Goal: Transaction & Acquisition: Obtain resource

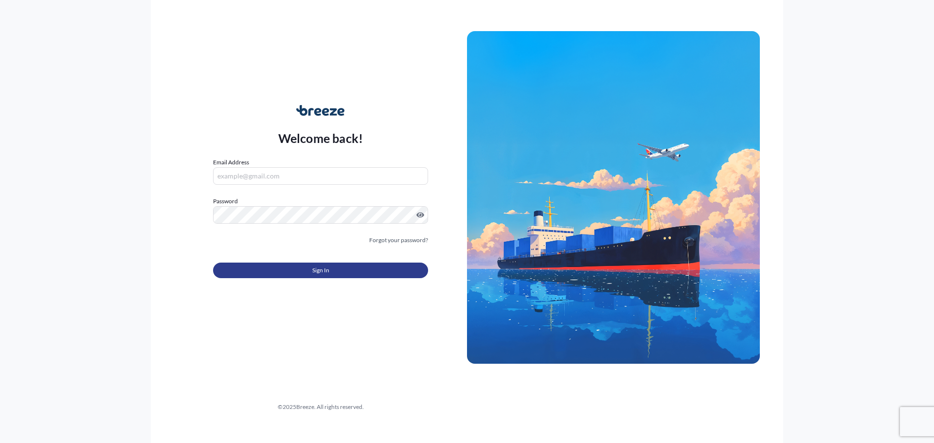
type input "[PERSON_NAME][EMAIL_ADDRESS][PERSON_NAME][DOMAIN_NAME]"
click at [315, 267] on span "Sign In" at bounding box center [320, 270] width 17 height 10
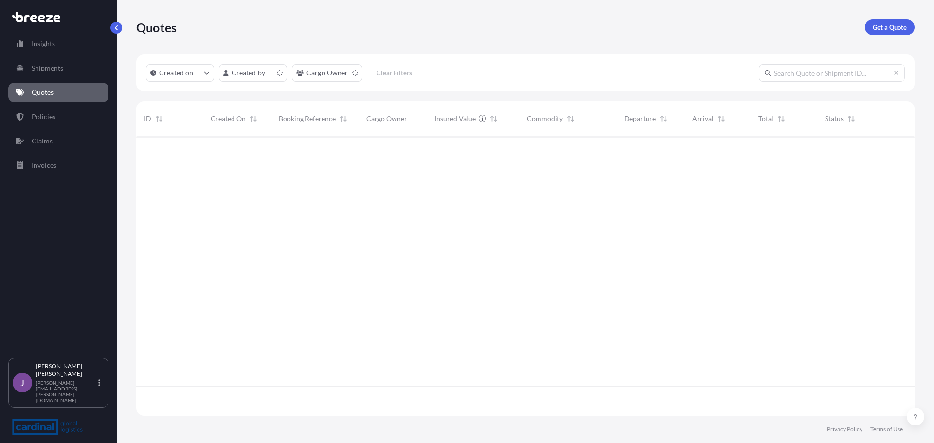
scroll to position [278, 771]
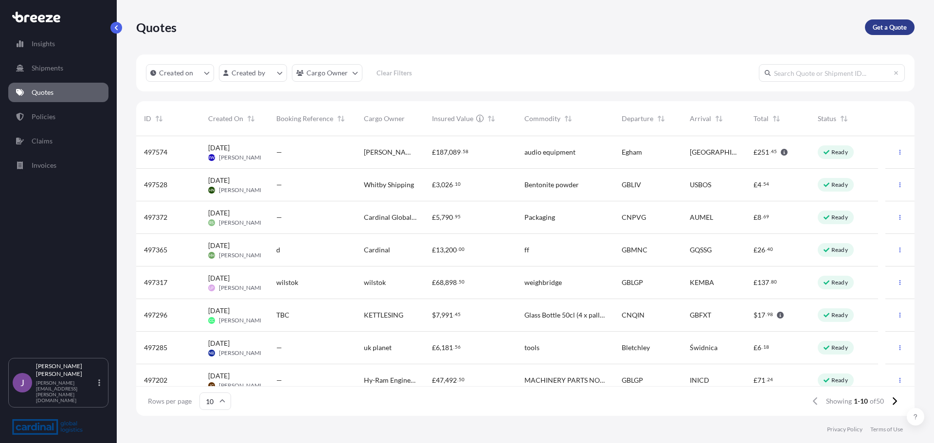
click at [883, 22] on link "Get a Quote" at bounding box center [890, 27] width 50 height 16
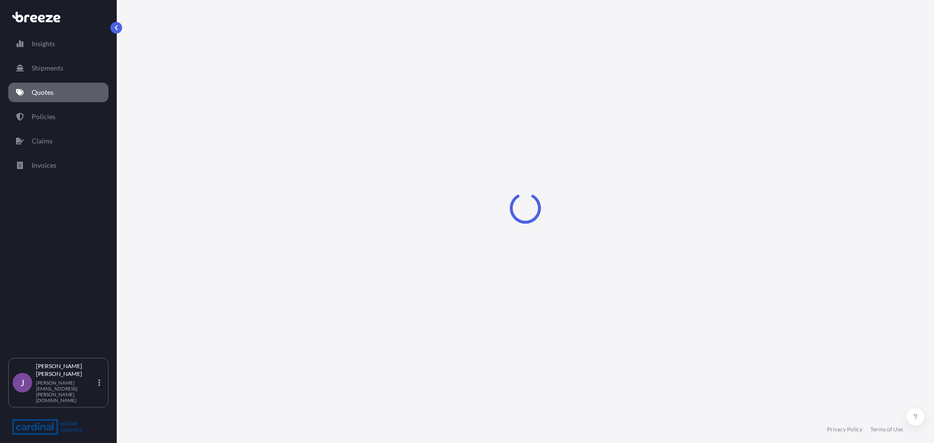
select select "Sea"
select select "1"
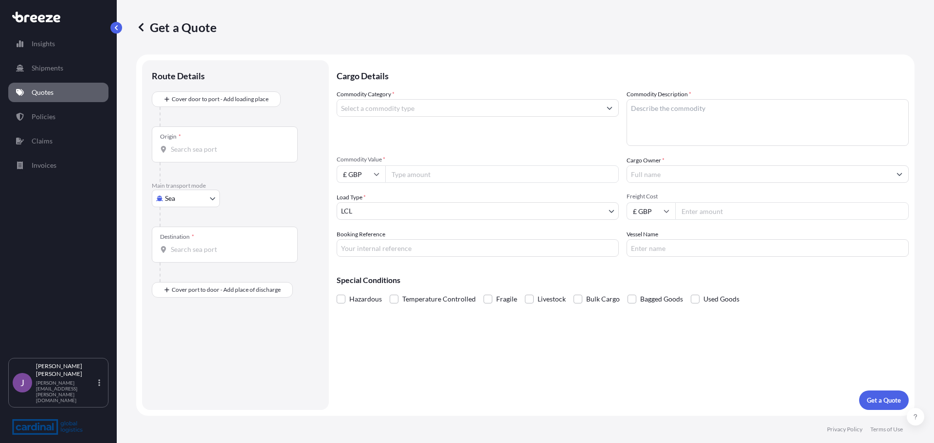
click at [188, 196] on body "Insights Shipments Quotes Policies Claims Invoices J [PERSON_NAME] [PERSON_NAME…" at bounding box center [467, 221] width 934 height 443
click at [180, 237] on div "Air" at bounding box center [186, 241] width 60 height 18
select select "Air"
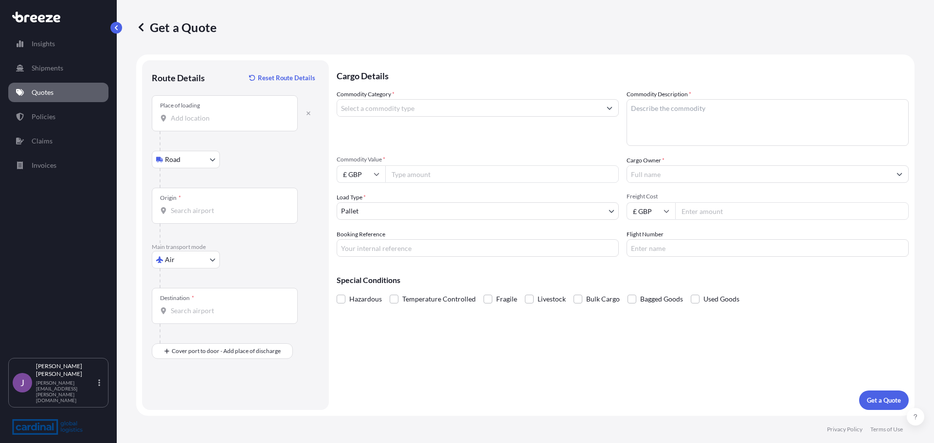
click at [206, 115] on input "Place of loading" at bounding box center [228, 118] width 115 height 10
paste input "S63 5AB"
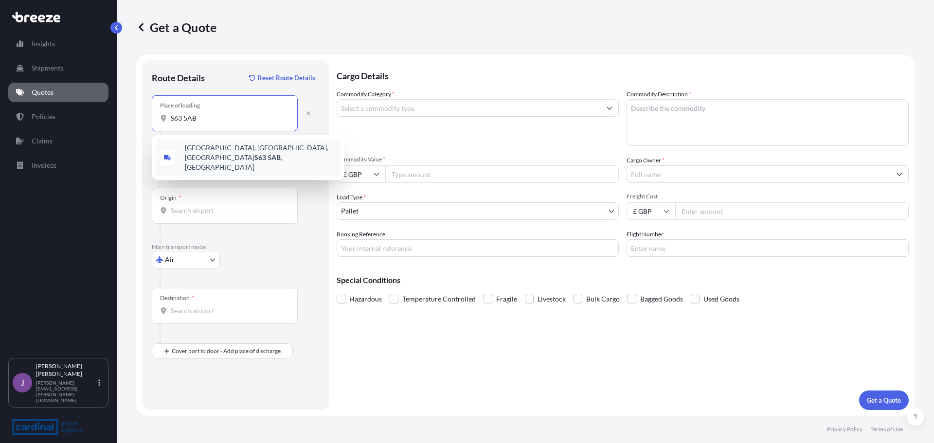
click at [210, 148] on span "[STREET_ADDRESS]" at bounding box center [261, 157] width 152 height 29
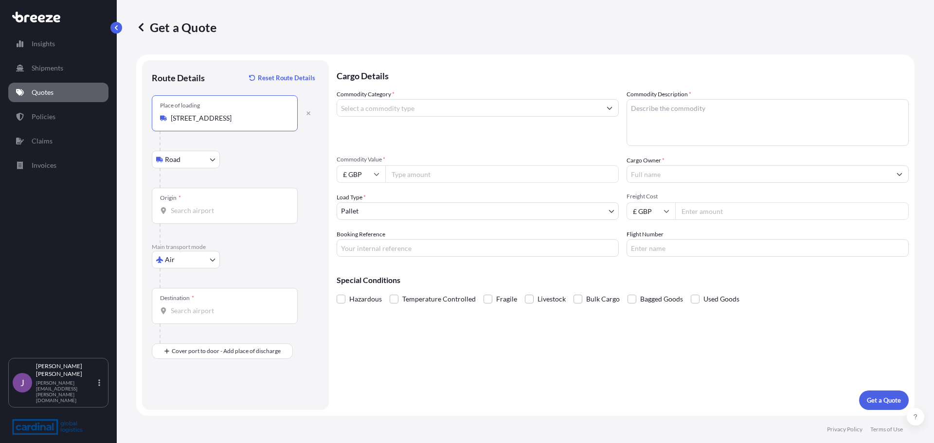
type input "[STREET_ADDRESS]"
click at [200, 213] on input "Origin *" at bounding box center [228, 211] width 115 height 10
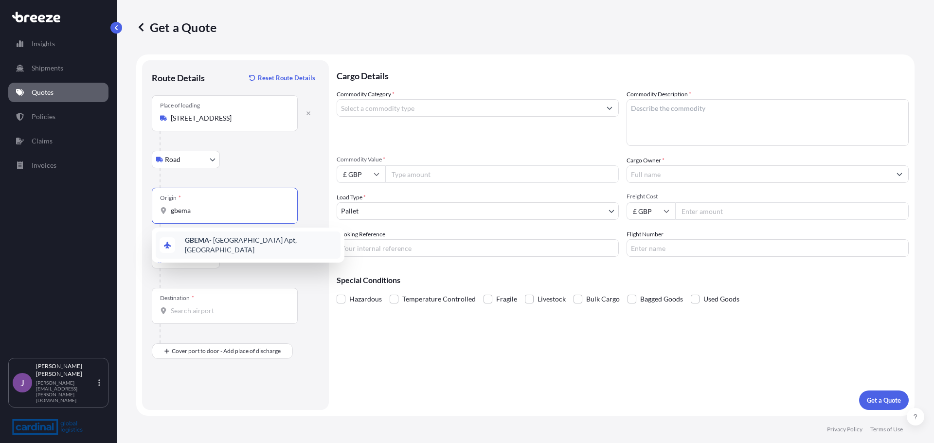
click at [192, 244] on b "GBEMA" at bounding box center [197, 240] width 24 height 8
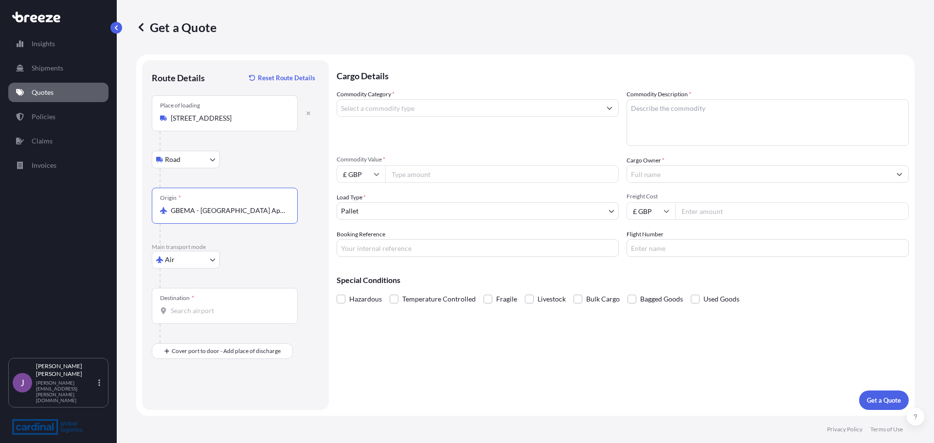
type input "GBEMA - [GEOGRAPHIC_DATA] Apt, [GEOGRAPHIC_DATA]"
click at [184, 316] on div "Destination *" at bounding box center [225, 306] width 146 height 36
click at [184, 316] on input "Destination *" at bounding box center [228, 311] width 115 height 10
click at [183, 344] on div "USLAX - [GEOGRAPHIC_DATA], [GEOGRAPHIC_DATA]" at bounding box center [248, 345] width 185 height 27
type input "USLAX - [GEOGRAPHIC_DATA], [GEOGRAPHIC_DATA]"
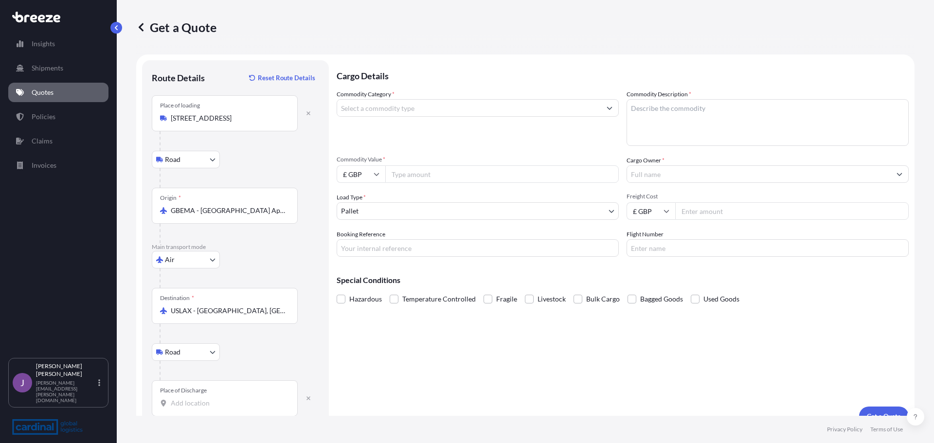
click at [182, 404] on input "Place of Discharge" at bounding box center [228, 403] width 115 height 10
paste input "[GEOGRAPHIC_DATA]"
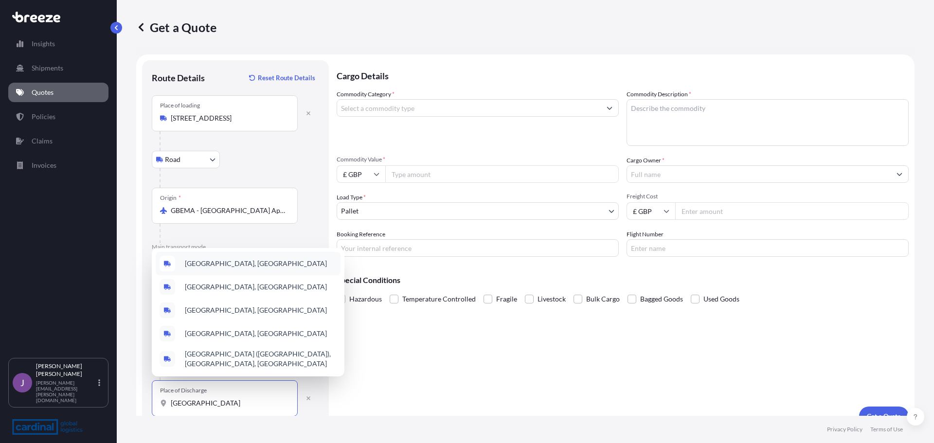
click at [207, 259] on span "[GEOGRAPHIC_DATA], [GEOGRAPHIC_DATA]" at bounding box center [256, 264] width 142 height 10
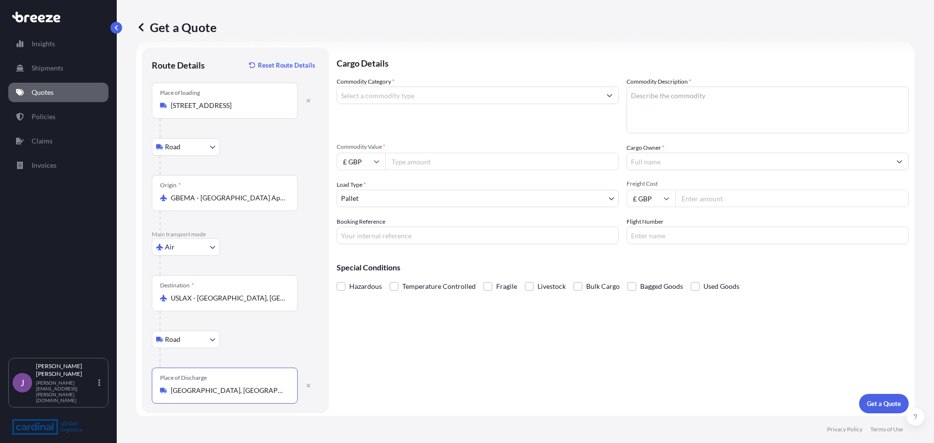
scroll to position [16, 0]
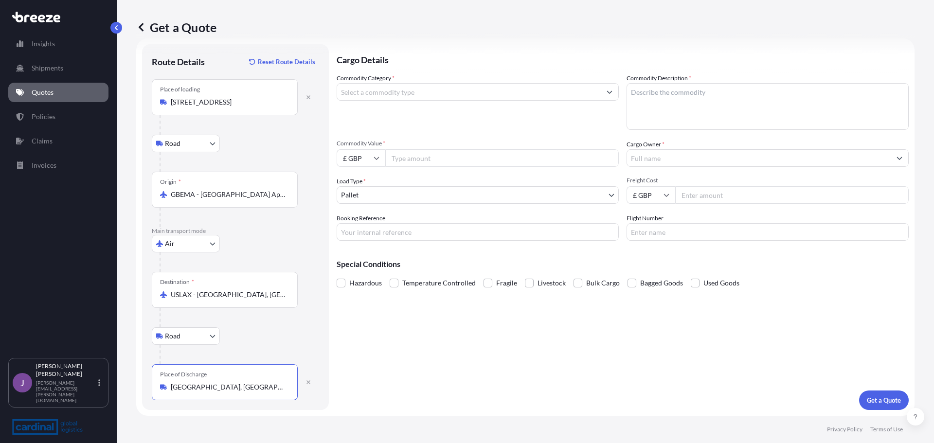
type input "[GEOGRAPHIC_DATA], [GEOGRAPHIC_DATA]"
click at [402, 94] on input "Commodity Category *" at bounding box center [469, 92] width 264 height 18
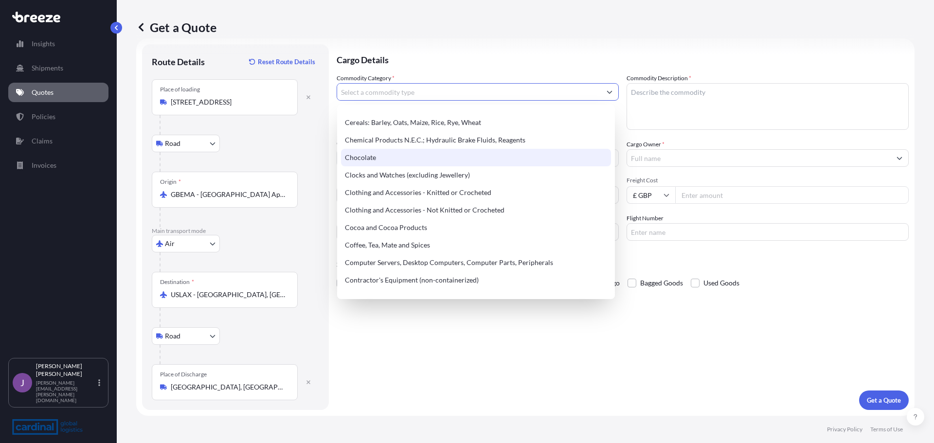
scroll to position [292, 0]
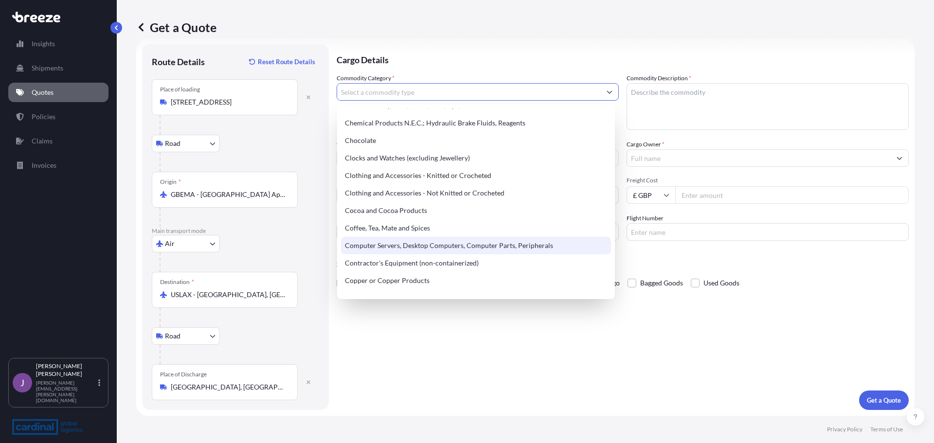
click at [392, 246] on div "Computer Servers, Desktop Computers, Computer Parts, Peripherals" at bounding box center [476, 246] width 270 height 18
type input "Computer Servers, Desktop Computers, Computer Parts, Peripherals"
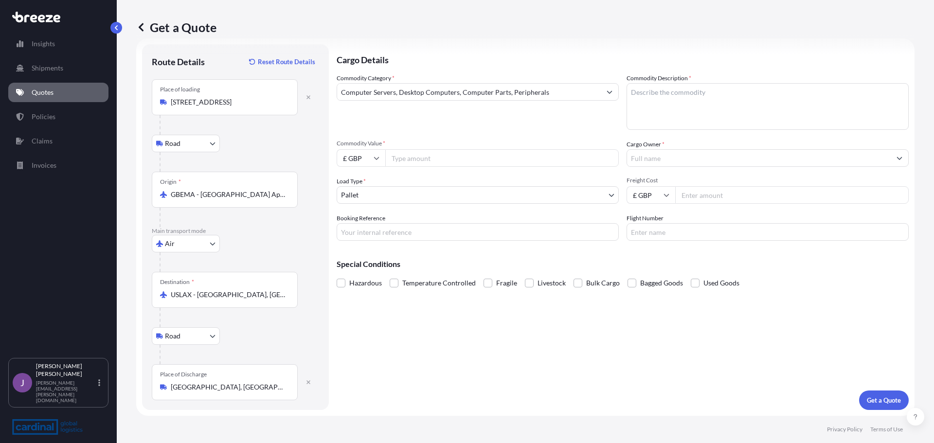
click at [722, 98] on textarea "Commodity Description *" at bounding box center [767, 106] width 282 height 47
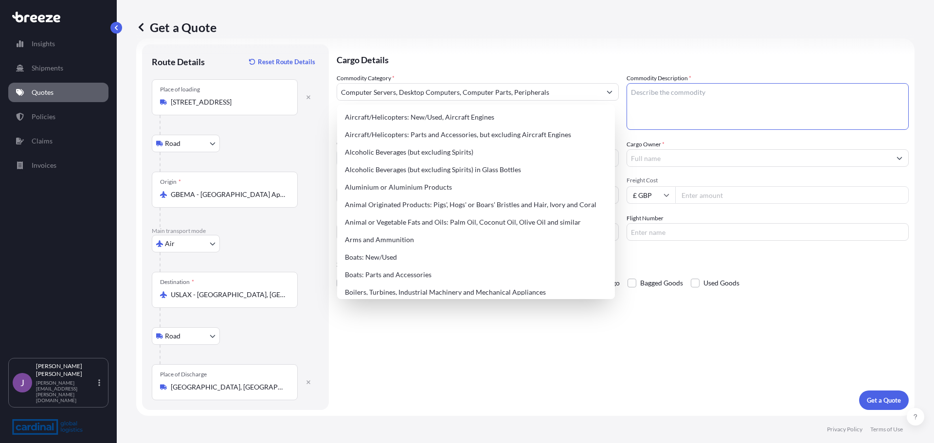
paste textarea "Nvidia 200Gb Network Card"
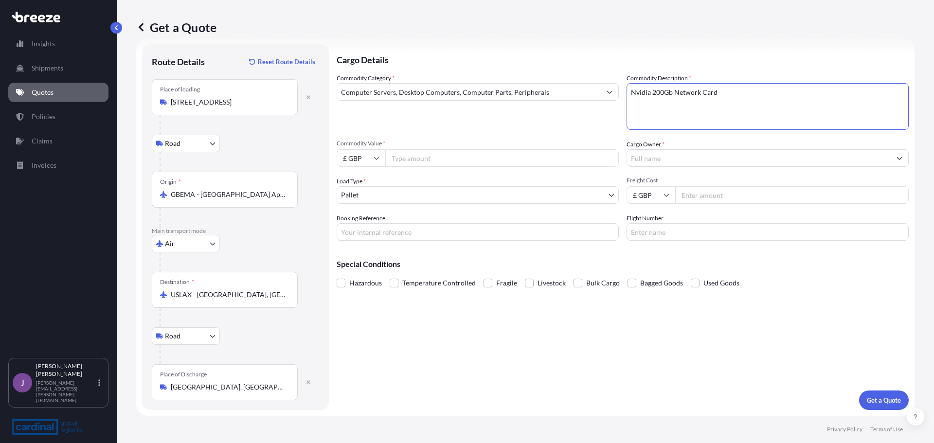
type textarea "Nvidia 200Gb Network Card"
click at [479, 165] on input "Commodity Value *" at bounding box center [501, 158] width 233 height 18
click at [360, 159] on input "£ GBP" at bounding box center [360, 158] width 49 height 18
click at [358, 223] on div "$ USD" at bounding box center [360, 225] width 41 height 18
type input "$ USD"
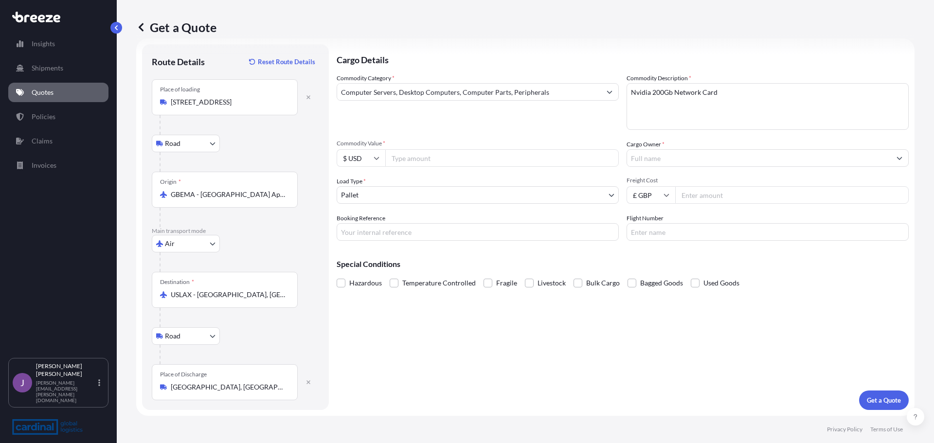
click at [424, 156] on input "Commodity Value *" at bounding box center [501, 158] width 233 height 18
type input "59200"
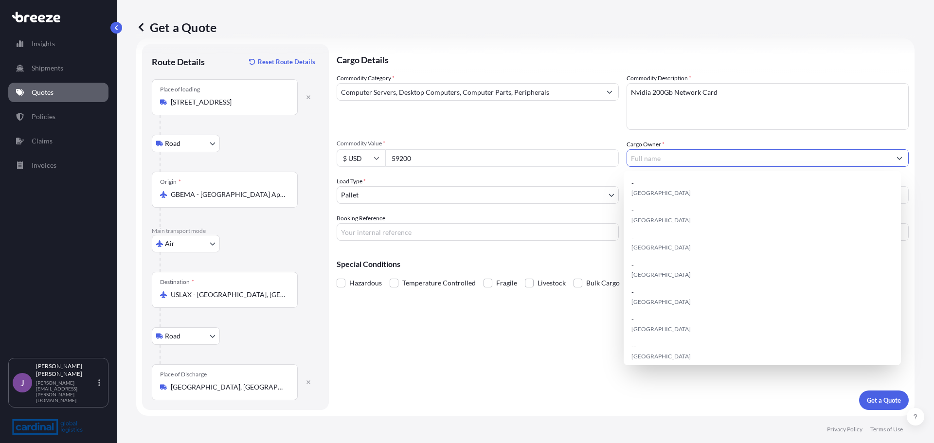
click at [688, 160] on input "Cargo Owner *" at bounding box center [759, 158] width 264 height 18
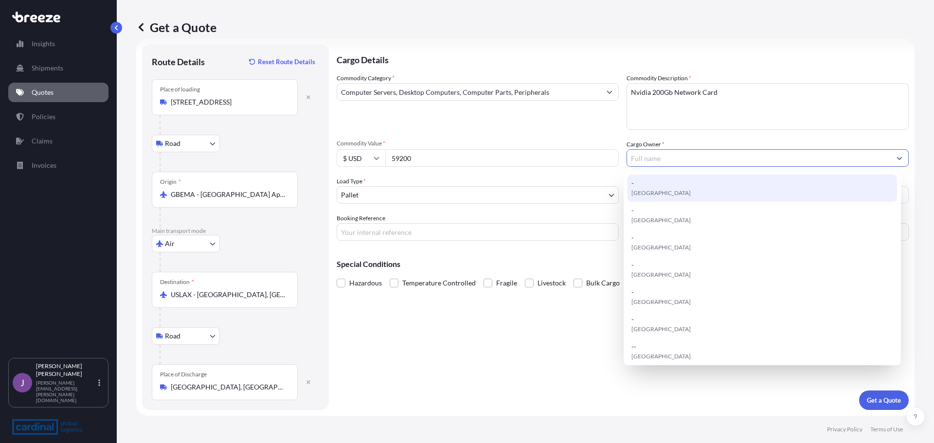
click at [680, 161] on input "Cargo Owner *" at bounding box center [759, 158] width 264 height 18
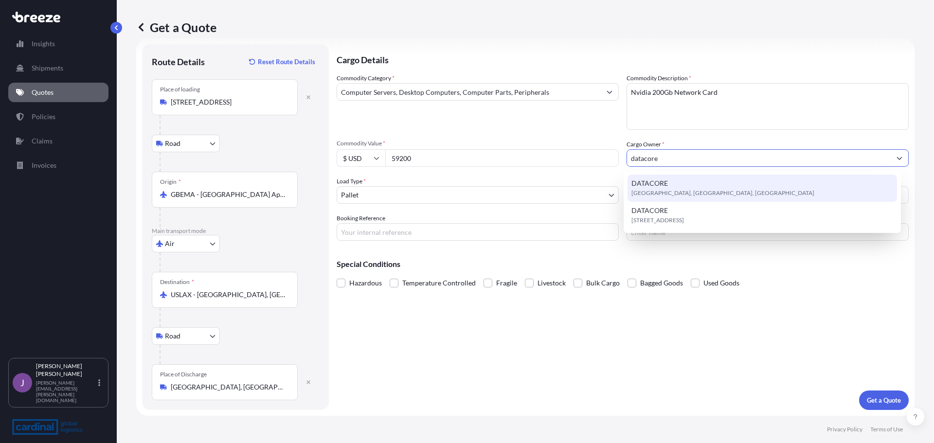
click at [670, 184] on div "DATACORE [GEOGRAPHIC_DATA], [GEOGRAPHIC_DATA], [GEOGRAPHIC_DATA]" at bounding box center [762, 188] width 270 height 27
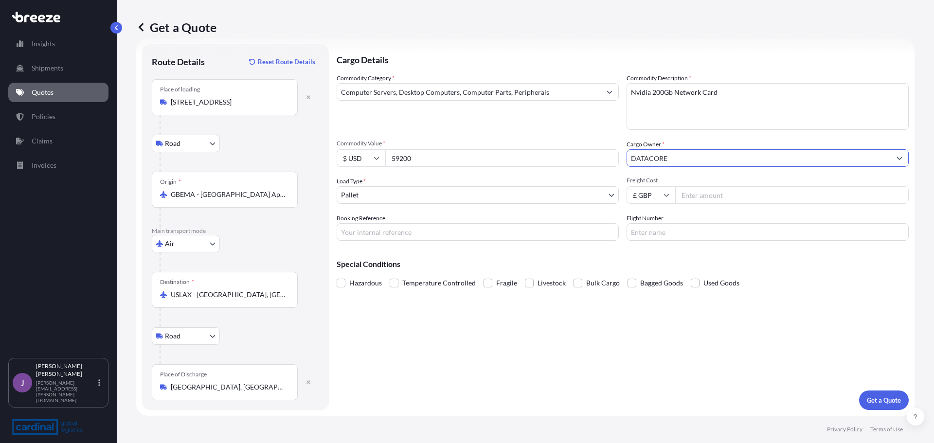
type input "DATACORE"
click at [699, 192] on input "Freight Cost" at bounding box center [791, 195] width 233 height 18
type input "398"
click at [412, 190] on body "Insights Shipments Quotes Policies Claims Invoices J [PERSON_NAME] [PERSON_NAME…" at bounding box center [467, 221] width 934 height 443
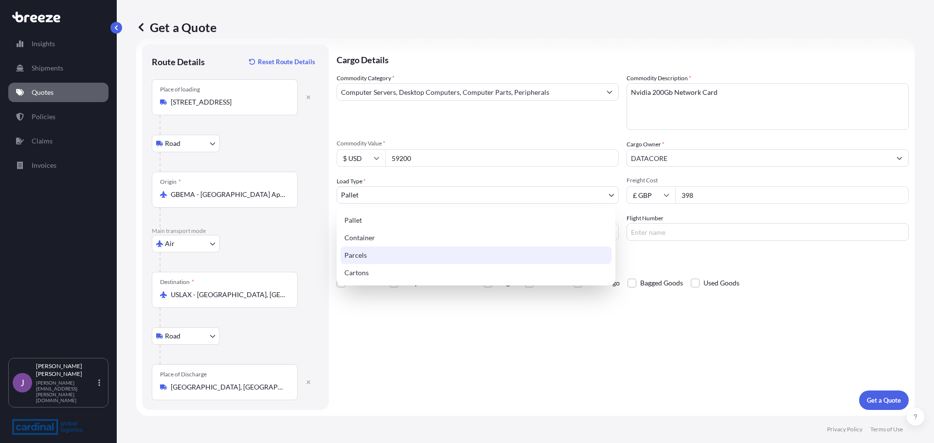
click at [366, 253] on div "Parcels" at bounding box center [475, 256] width 271 height 18
click at [380, 191] on body "Insights Shipments Quotes Policies Claims Invoices J [PERSON_NAME] [PERSON_NAME…" at bounding box center [467, 221] width 934 height 443
click at [356, 269] on div "Cartons" at bounding box center [475, 273] width 271 height 18
select select "4"
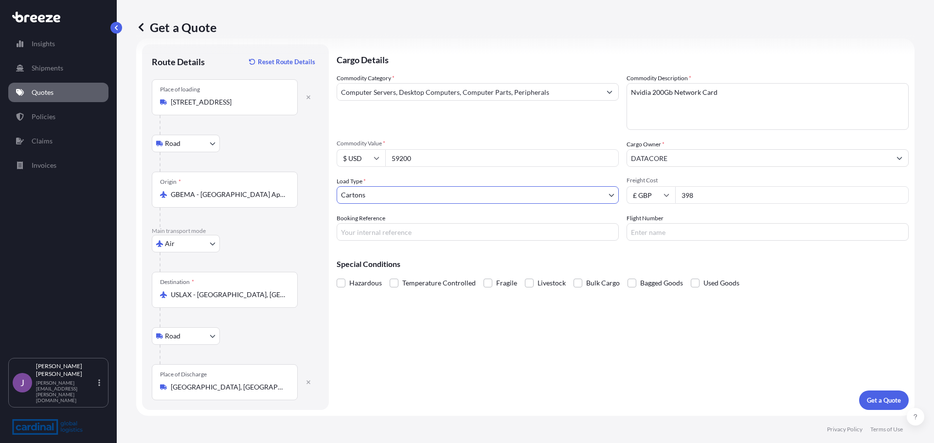
click at [872, 397] on p "Get a Quote" at bounding box center [883, 400] width 34 height 10
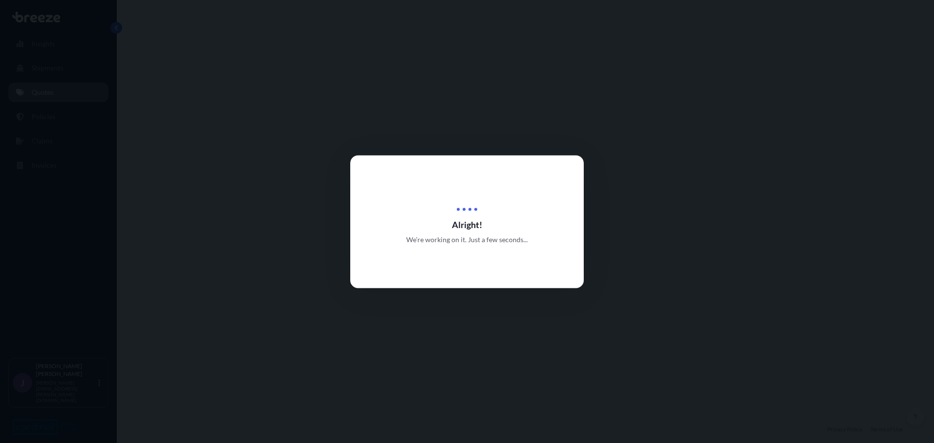
select select "Road"
select select "Air"
select select "Road"
select select "4"
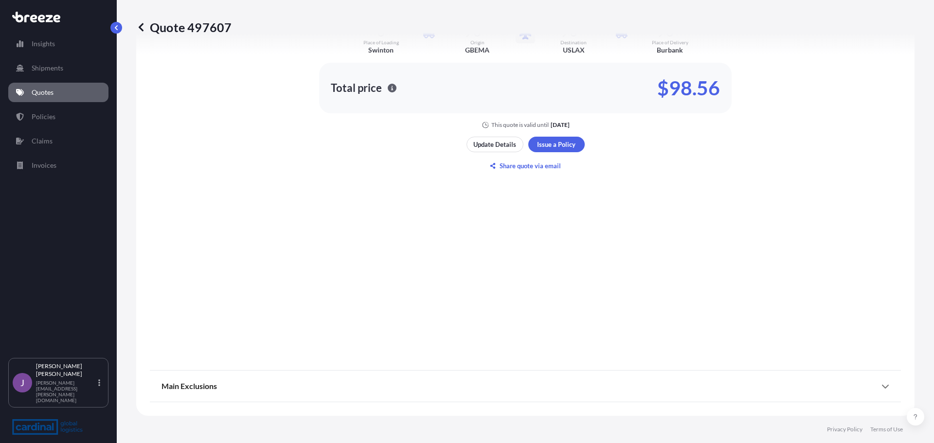
scroll to position [443, 0]
